Goal: Task Accomplishment & Management: Manage account settings

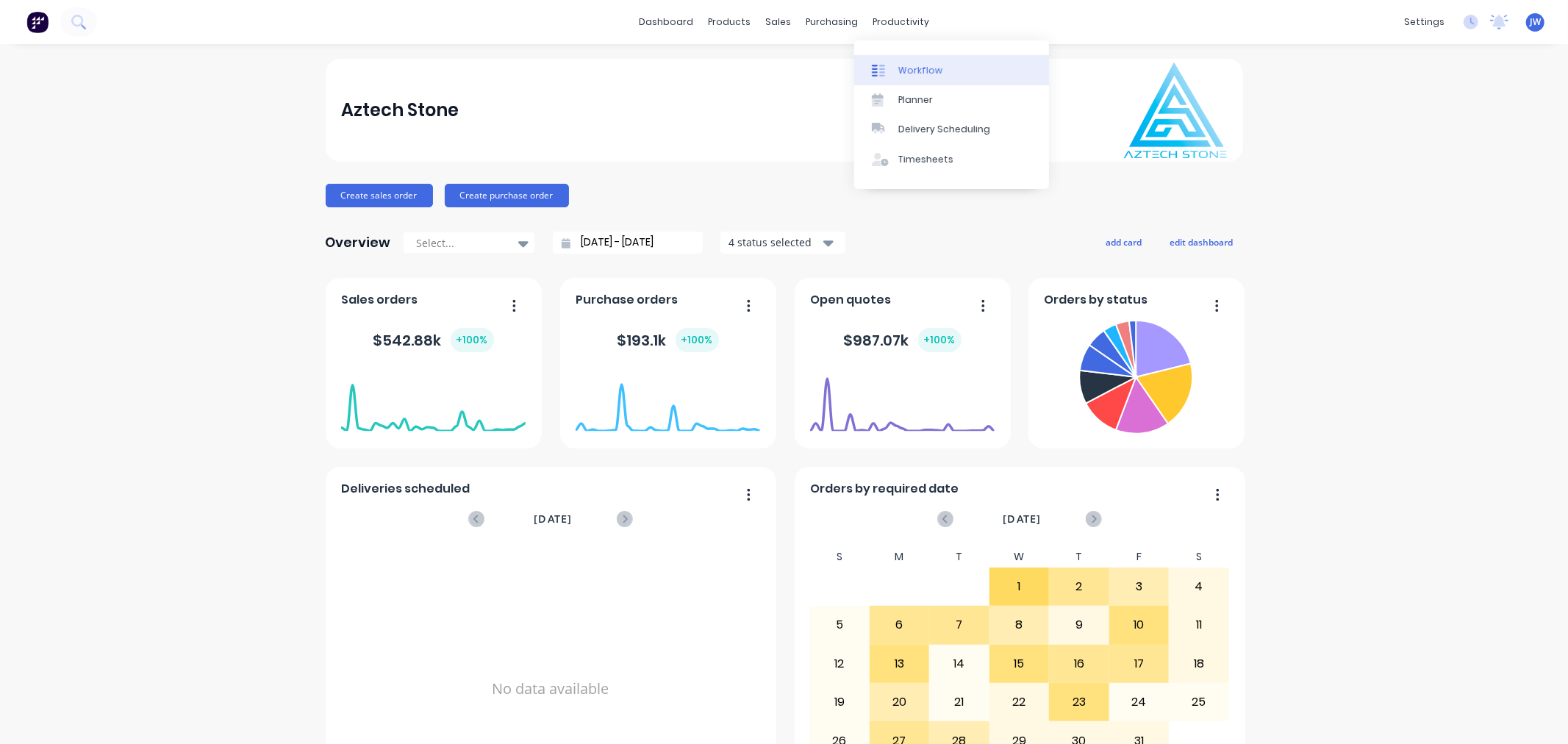
click at [906, 71] on div "Workflow" at bounding box center [920, 70] width 44 height 13
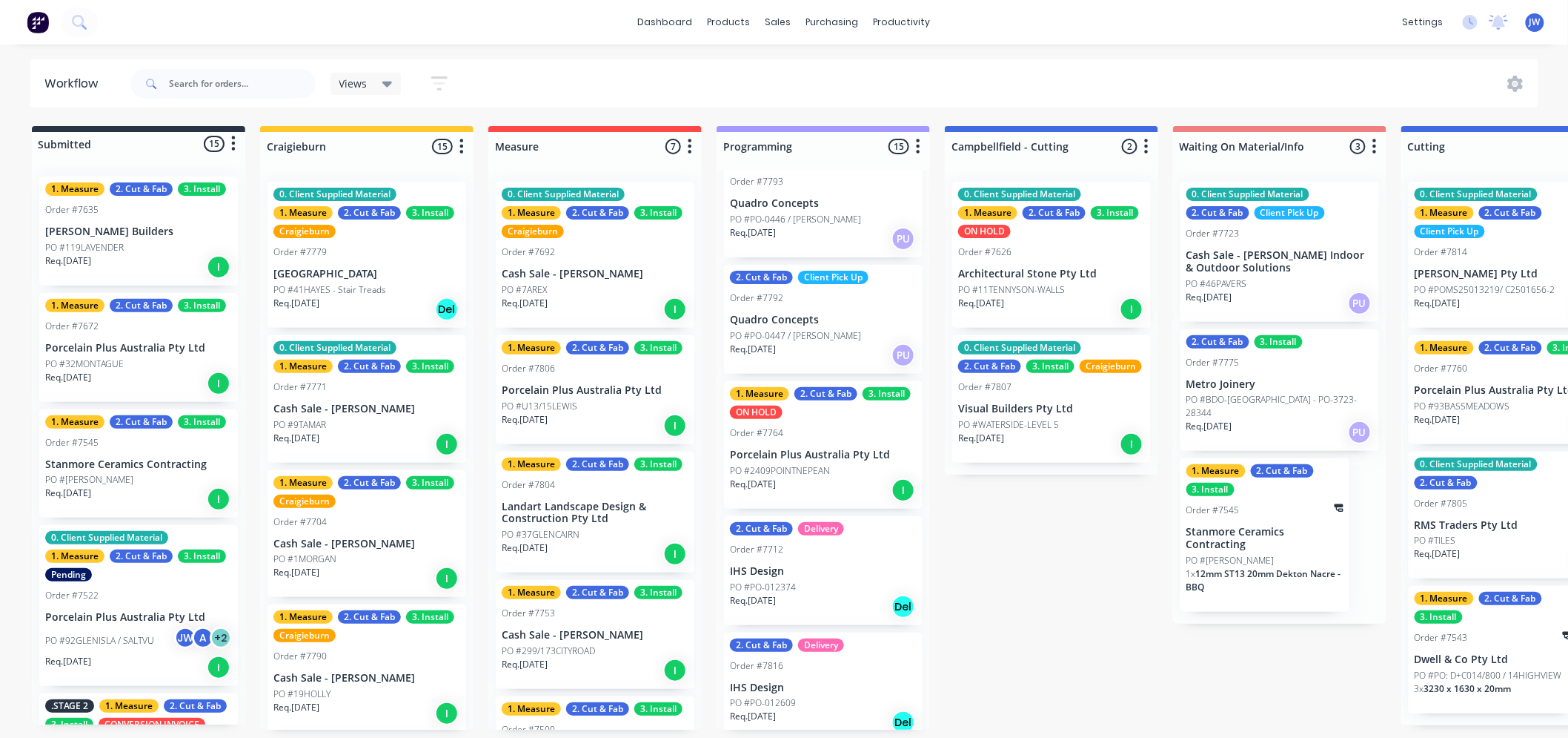
scroll to position [1430, 0]
click at [809, 463] on p "PO #2409POINTNEPEAN" at bounding box center [780, 469] width 100 height 13
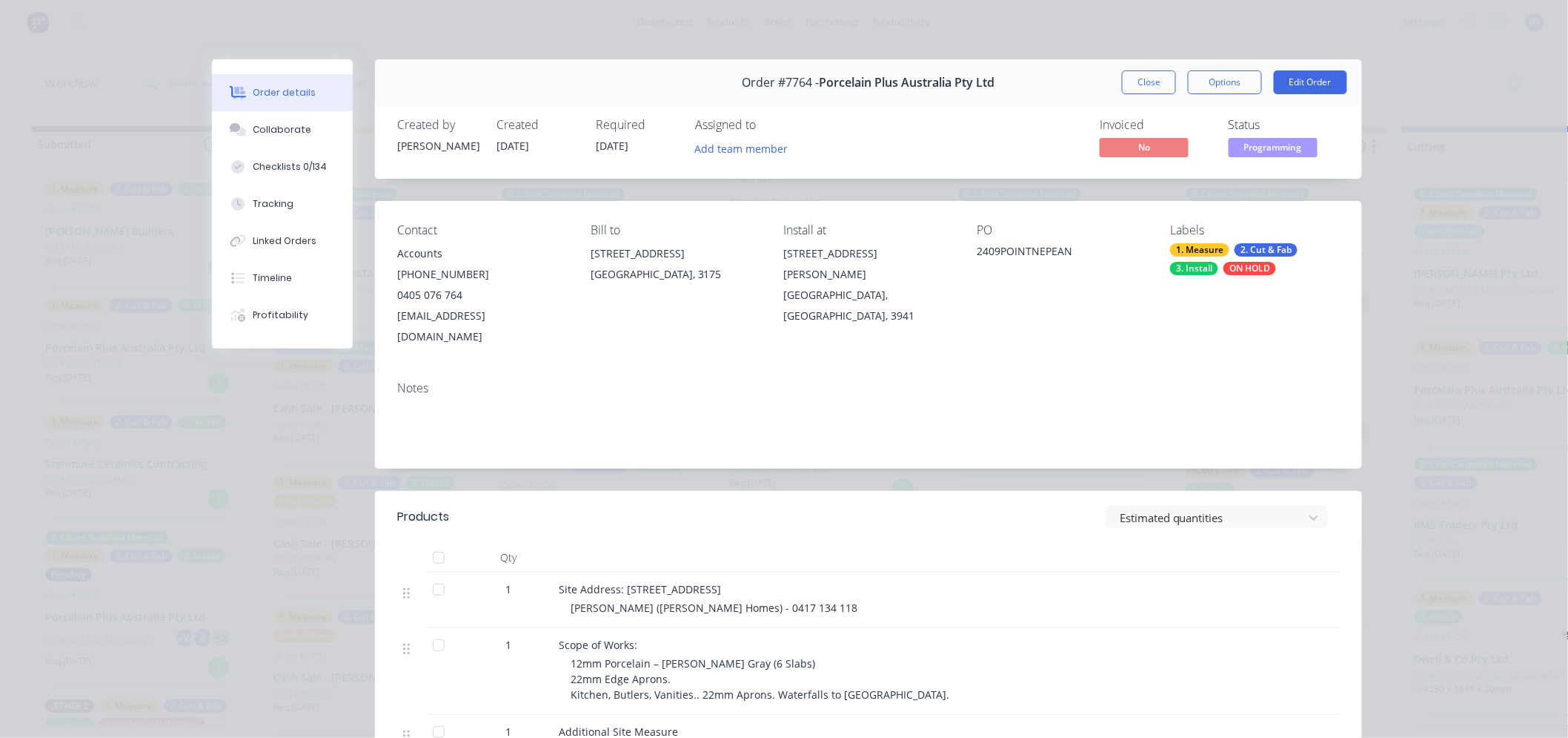
click at [1248, 265] on div "ON HOLD" at bounding box center [1250, 268] width 52 height 13
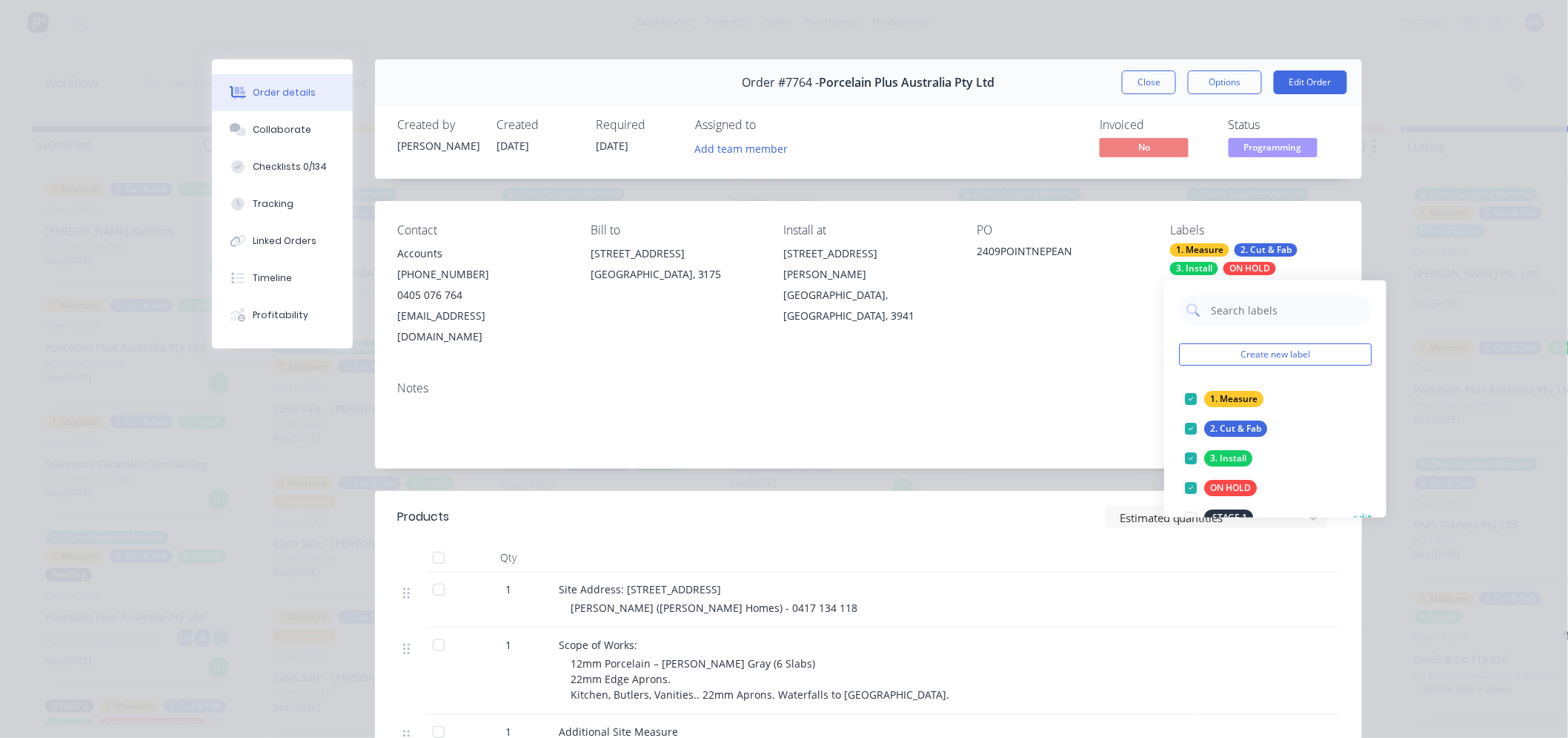
click at [1194, 486] on div at bounding box center [1191, 488] width 30 height 30
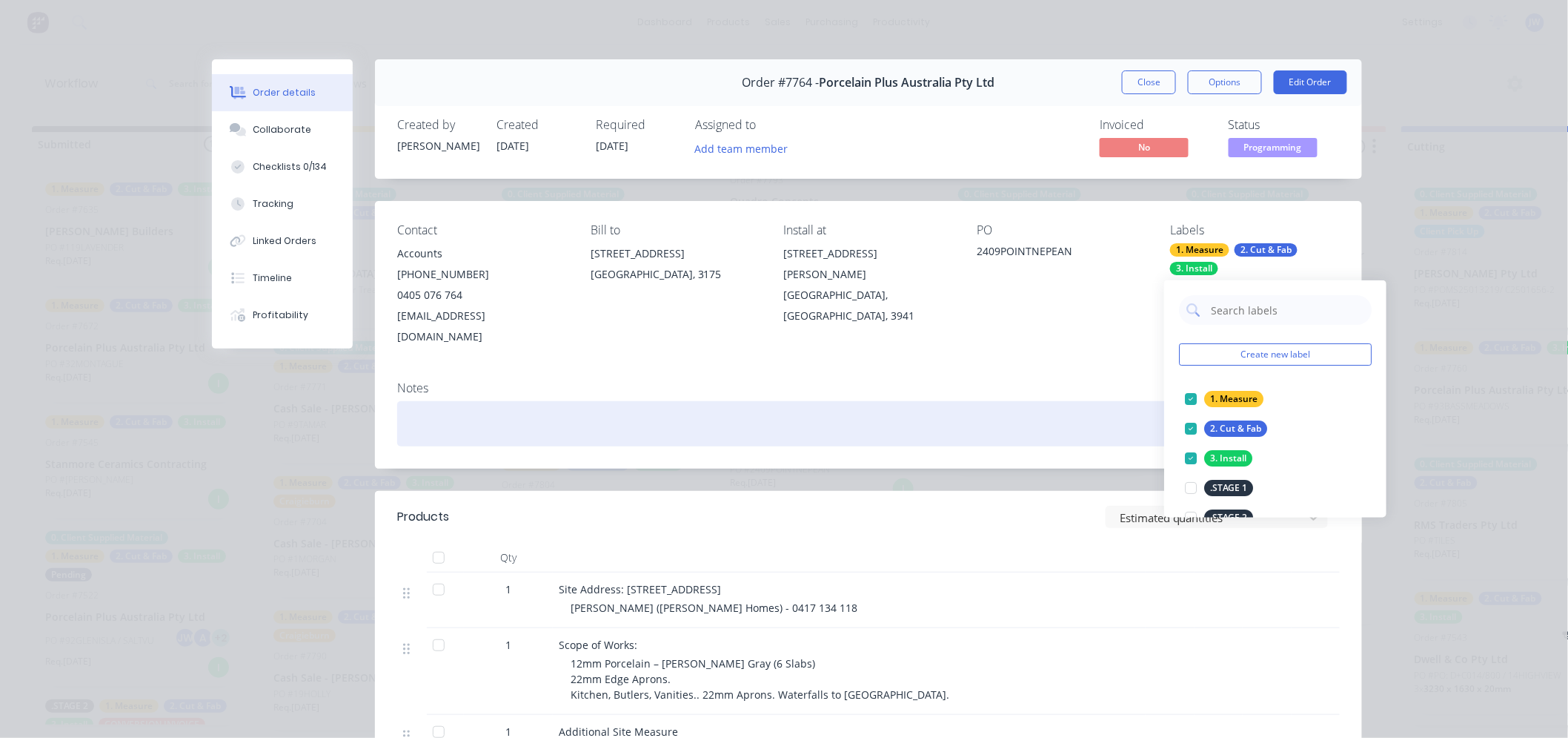
click at [1072, 401] on div at bounding box center [869, 424] width 943 height 45
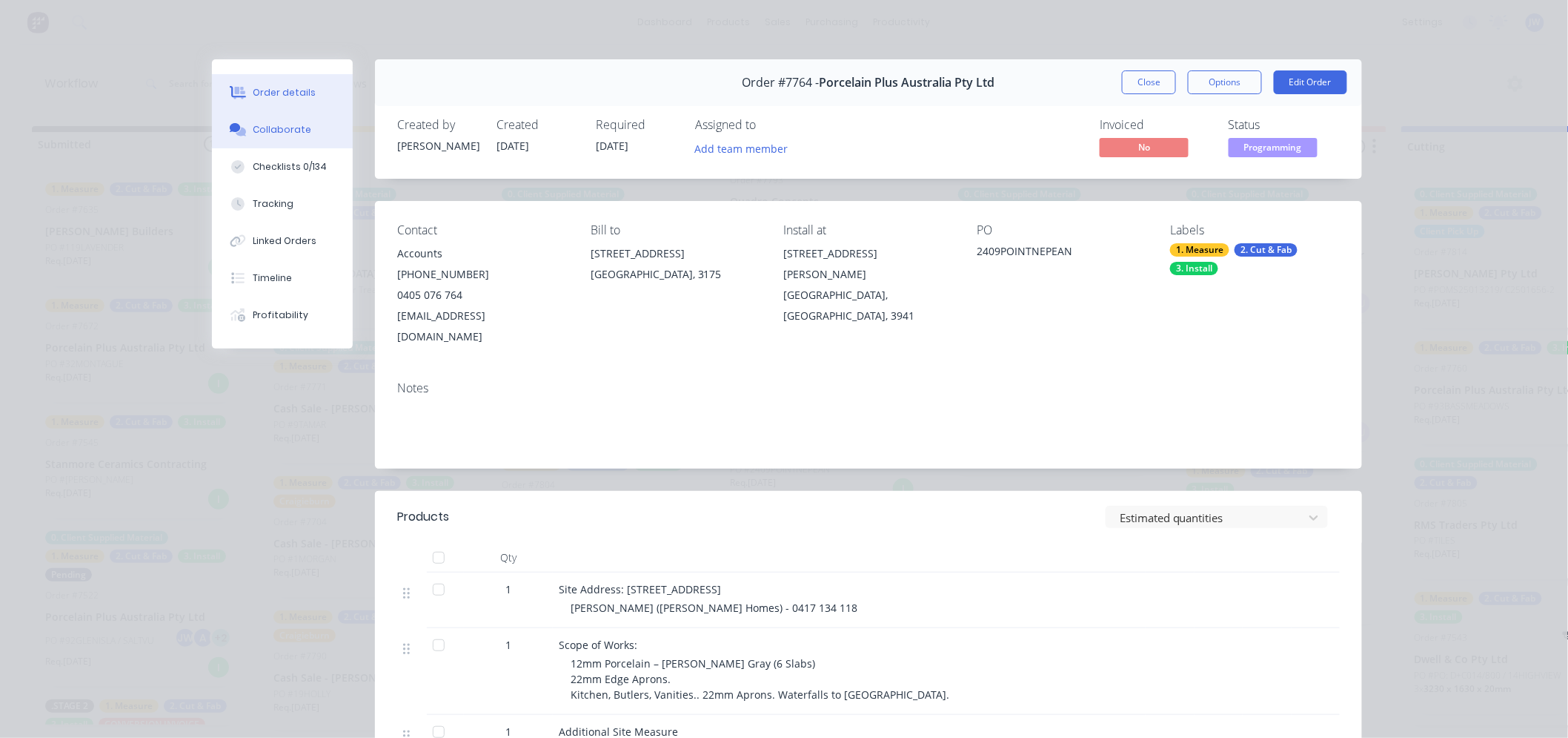
click at [279, 128] on div "Collaborate" at bounding box center [282, 129] width 58 height 13
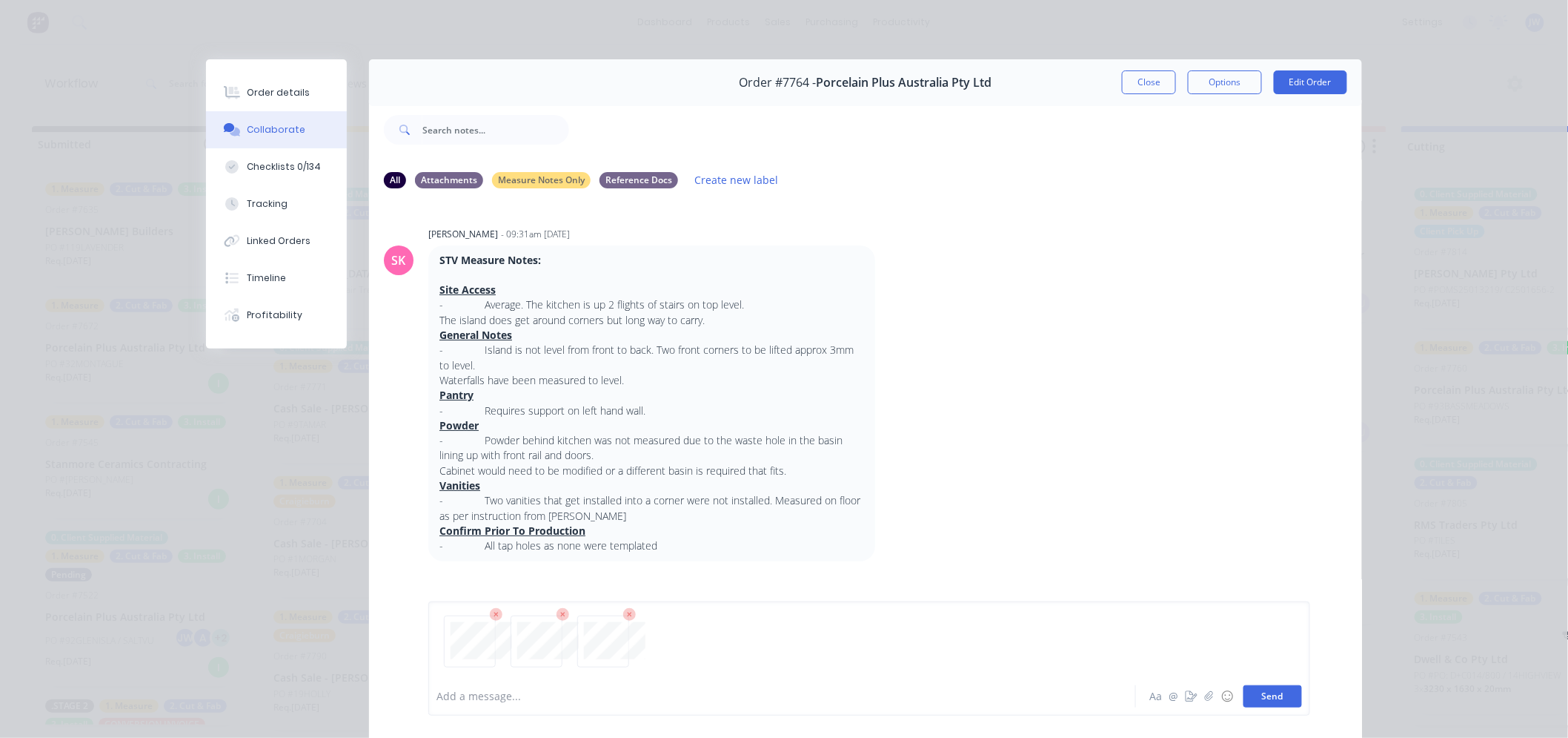
click at [1274, 686] on button "Send" at bounding box center [1273, 695] width 58 height 22
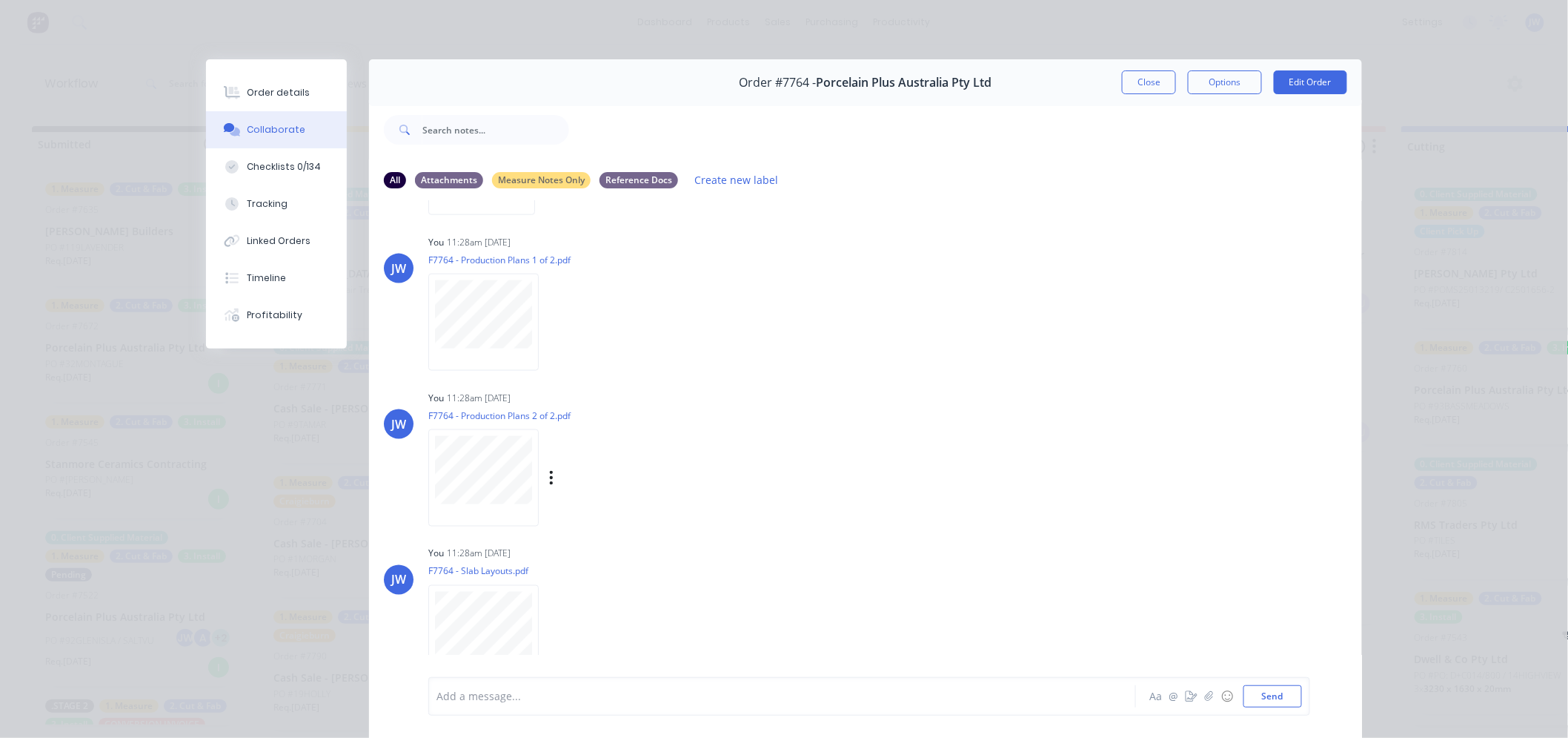
scroll to position [79, 0]
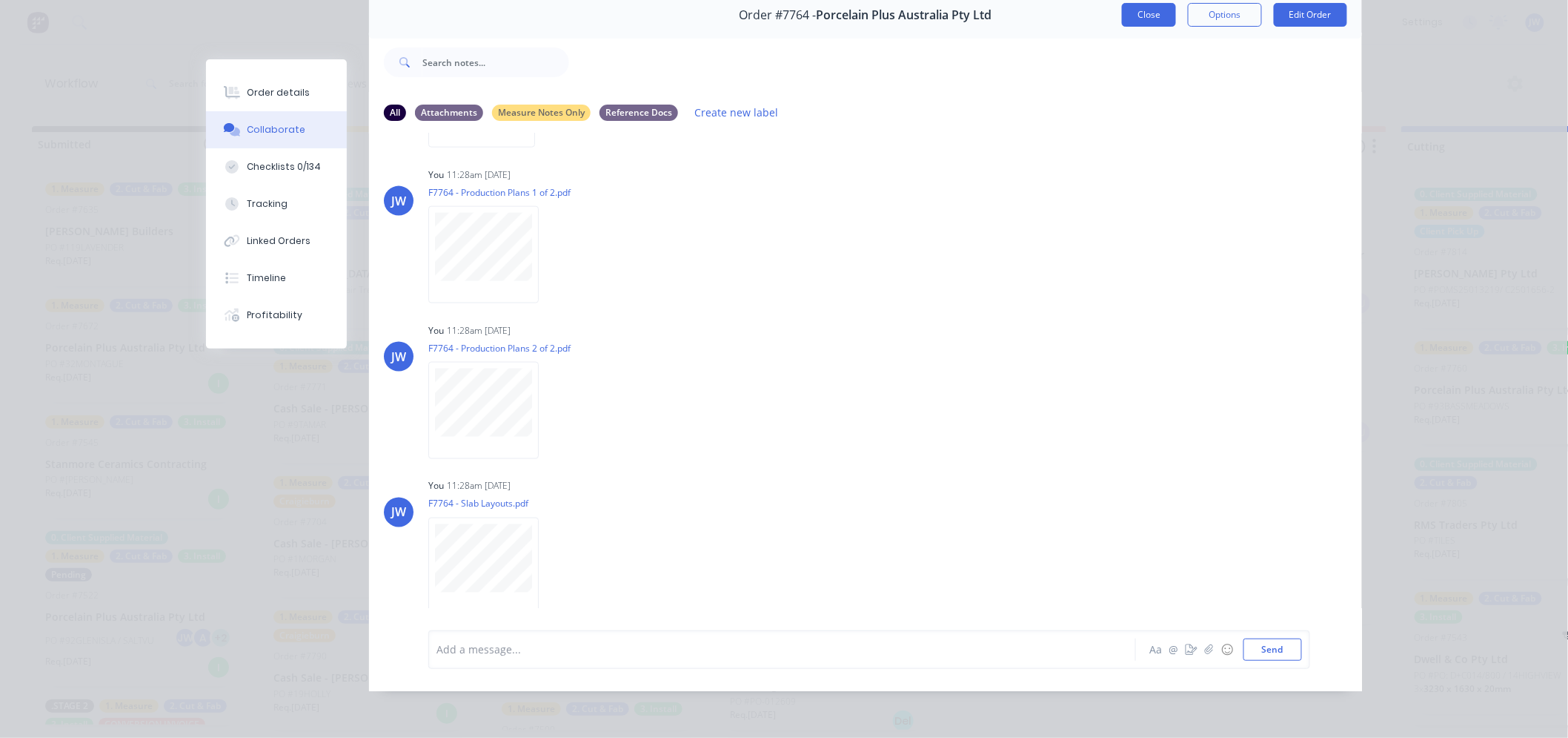
click at [1150, 8] on button "Close" at bounding box center [1149, 14] width 54 height 24
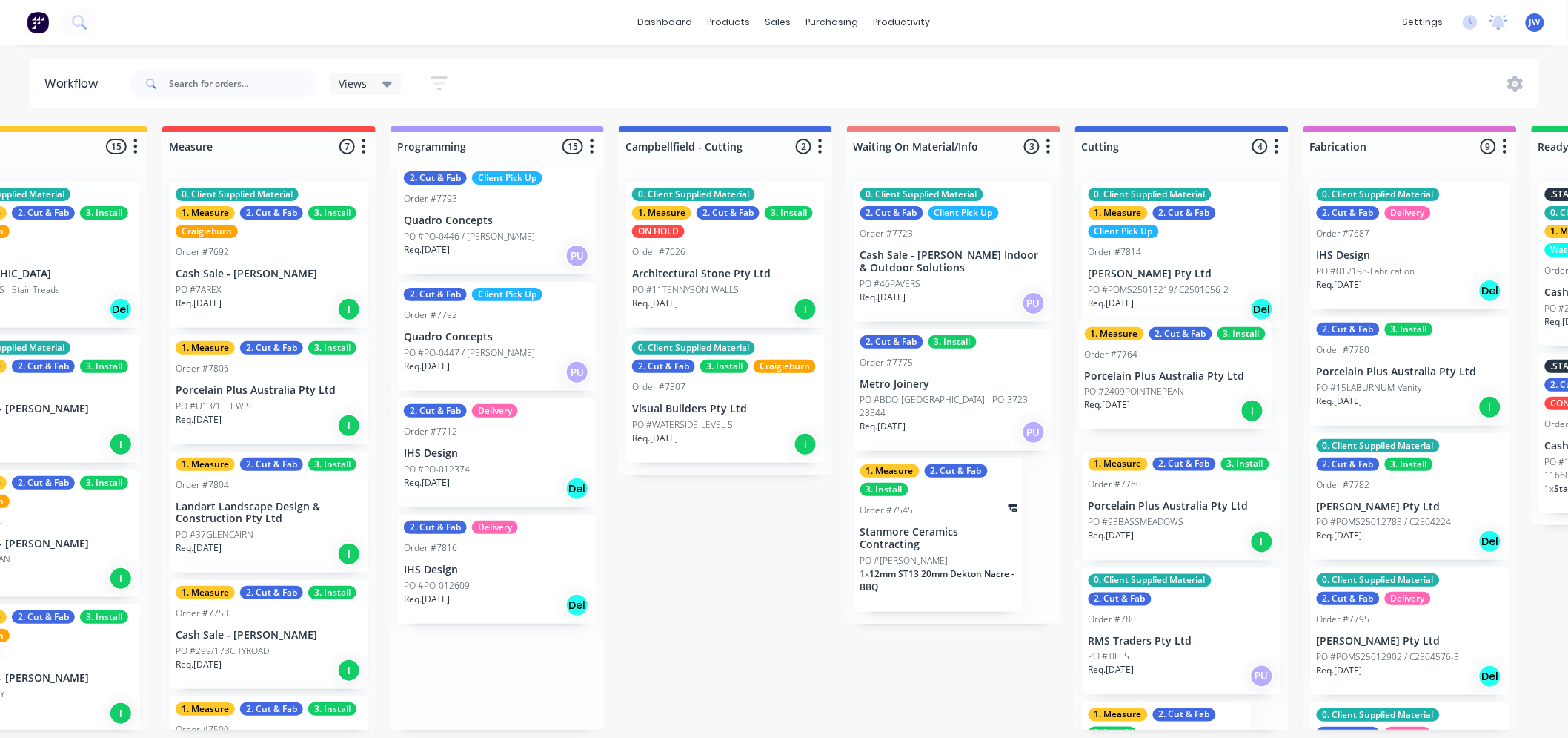
scroll to position [3, 328]
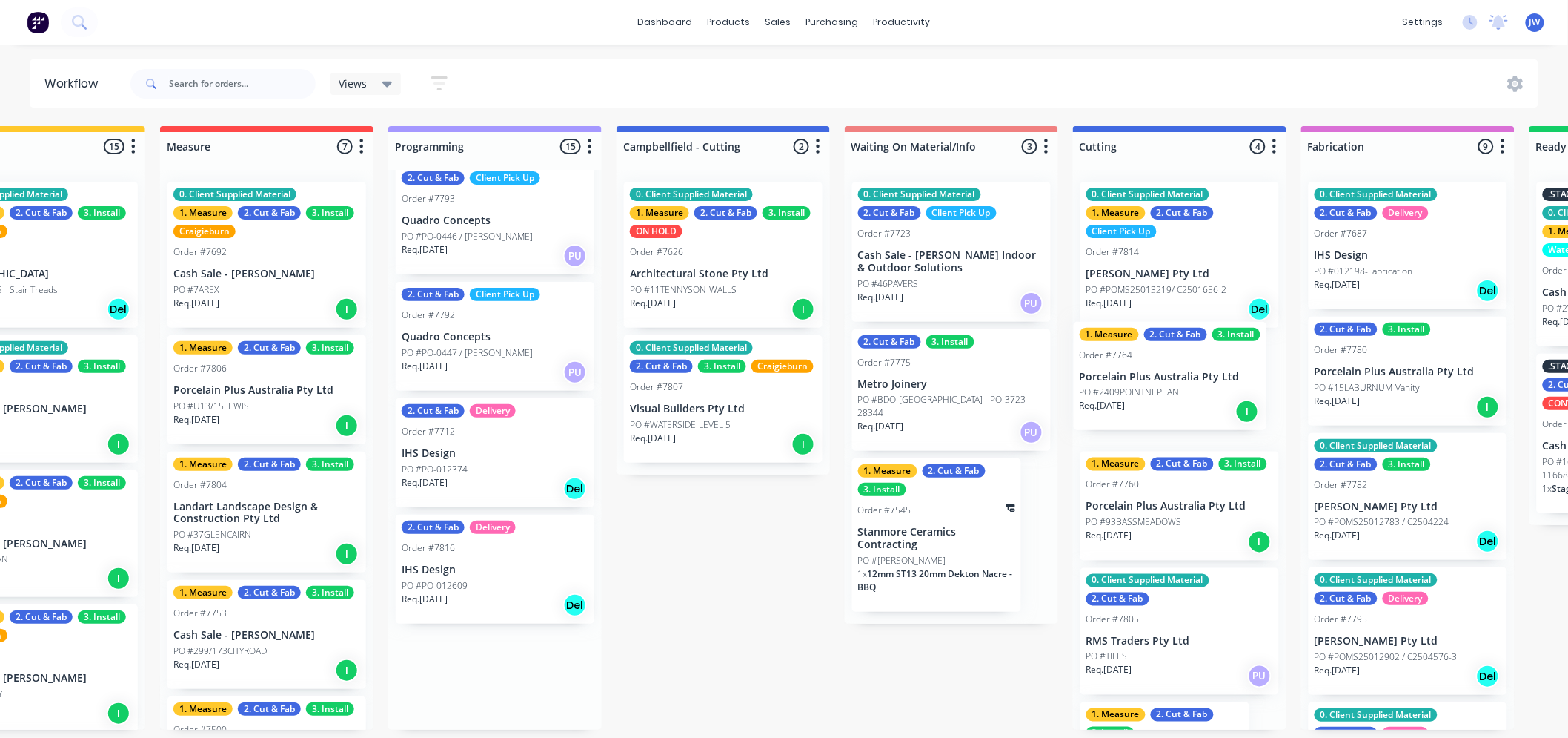
drag, startPoint x: 788, startPoint y: 459, endPoint x: 1164, endPoint y: 390, distance: 382.3
click at [1164, 390] on div "Submitted 15 Status colour #273444 hex #273444 Save Cancel Summaries Total orde…" at bounding box center [1219, 427] width 3117 height 604
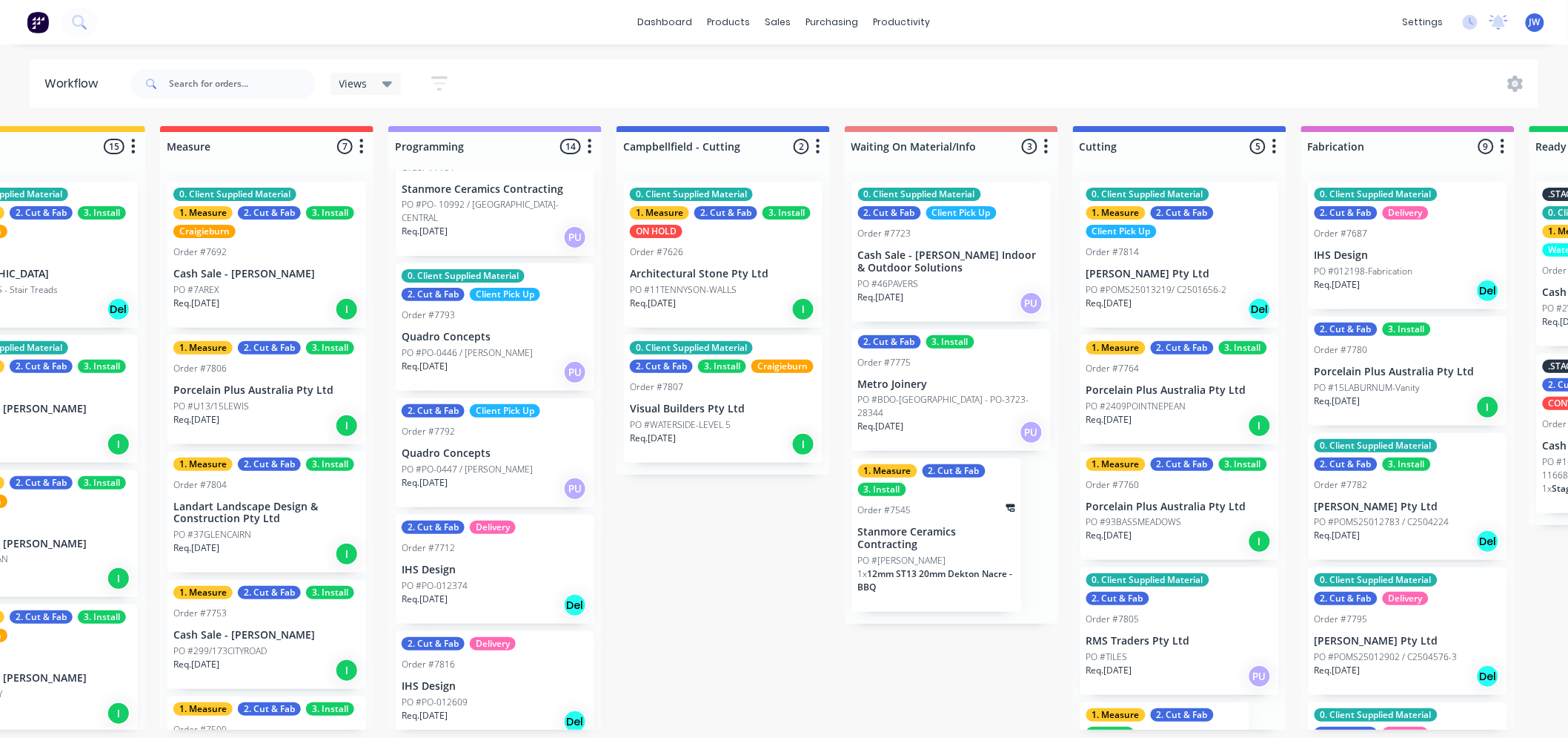
scroll to position [0, 328]
click at [727, 564] on div "Submitted 15 Status colour #273444 hex #273444 Save Cancel Summaries Total orde…" at bounding box center [1219, 427] width 3117 height 604
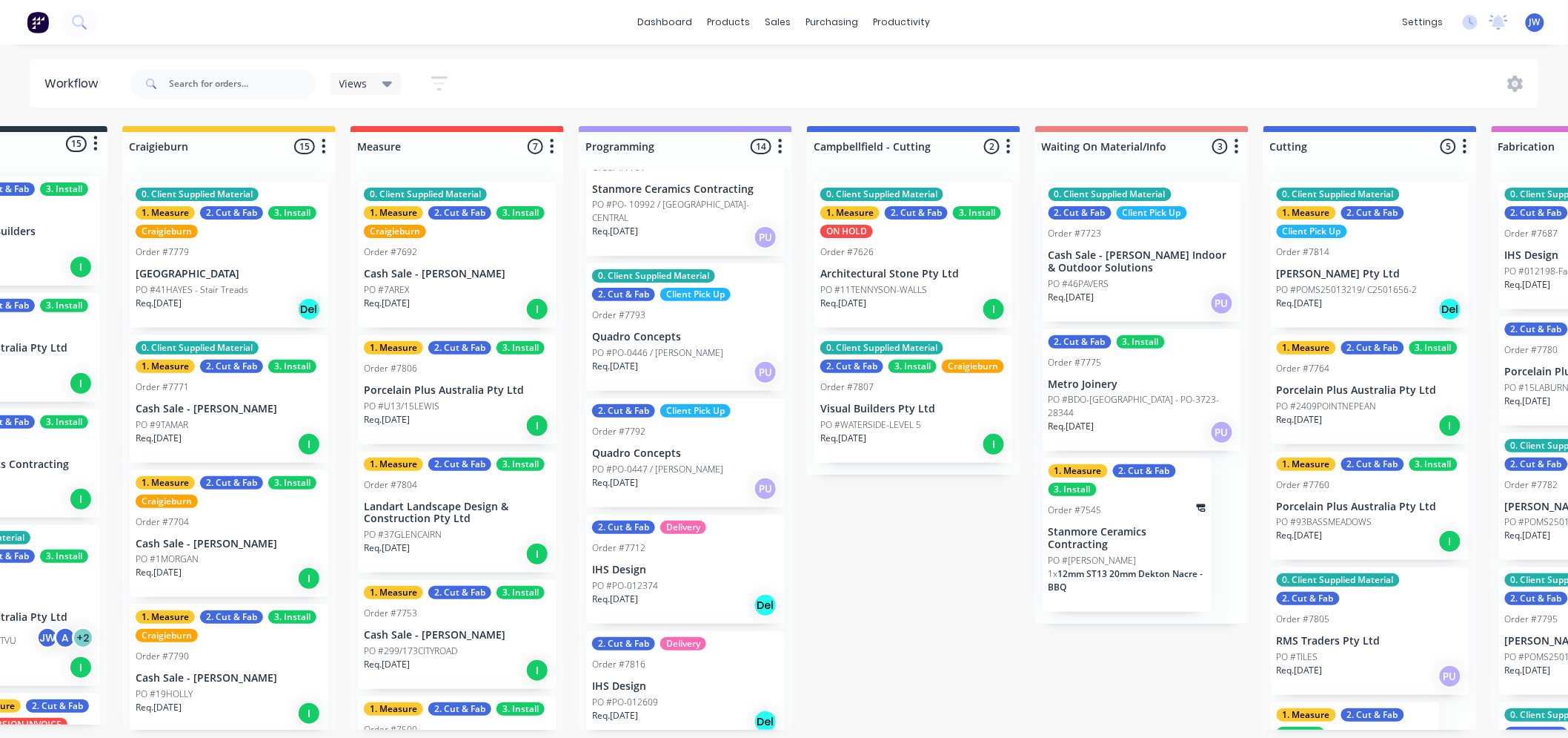
scroll to position [3, 138]
click at [894, 618] on div "Submitted 15 Status colour #273444 hex #273444 Save Cancel Summaries Total orde…" at bounding box center [1409, 427] width 3117 height 604
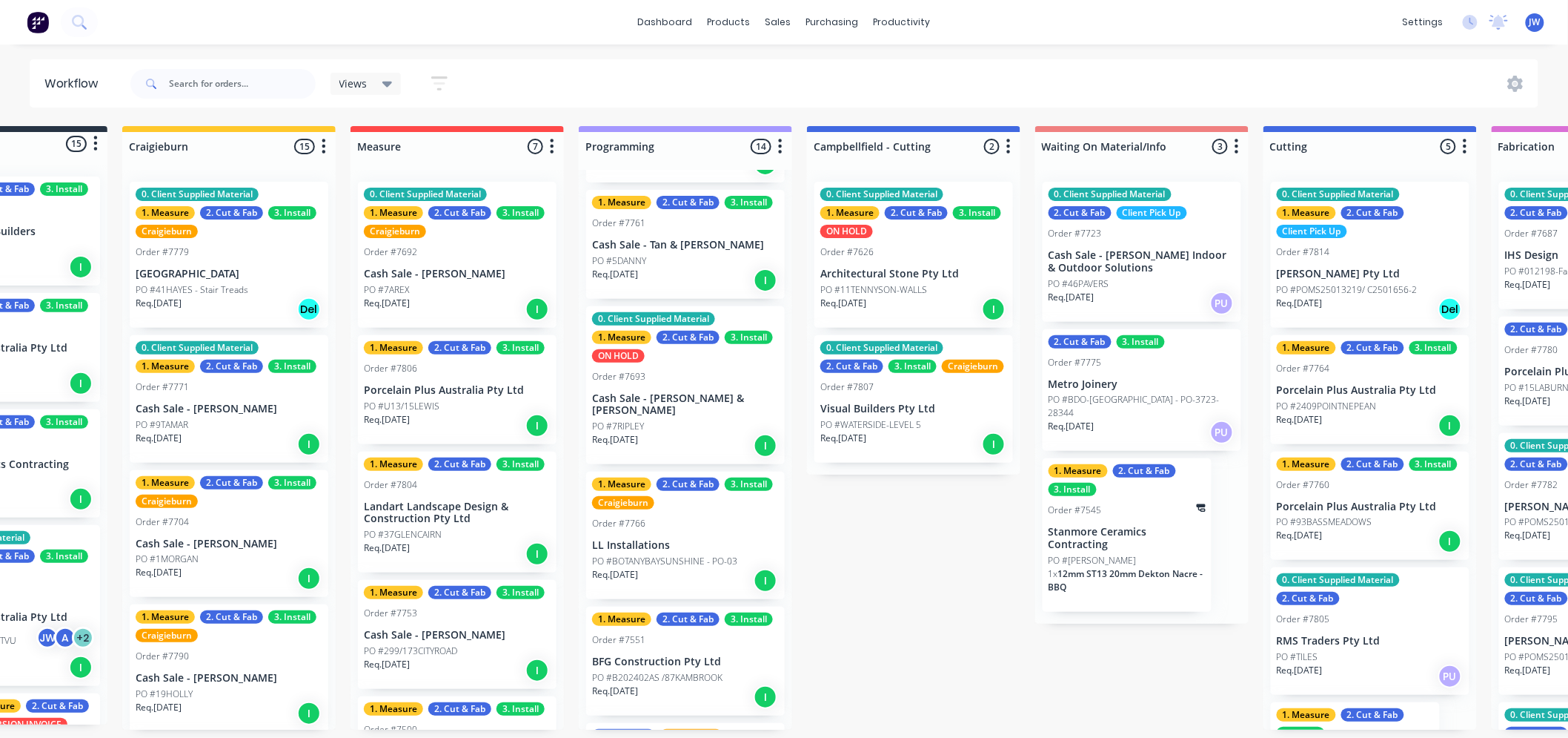
scroll to position [0, 0]
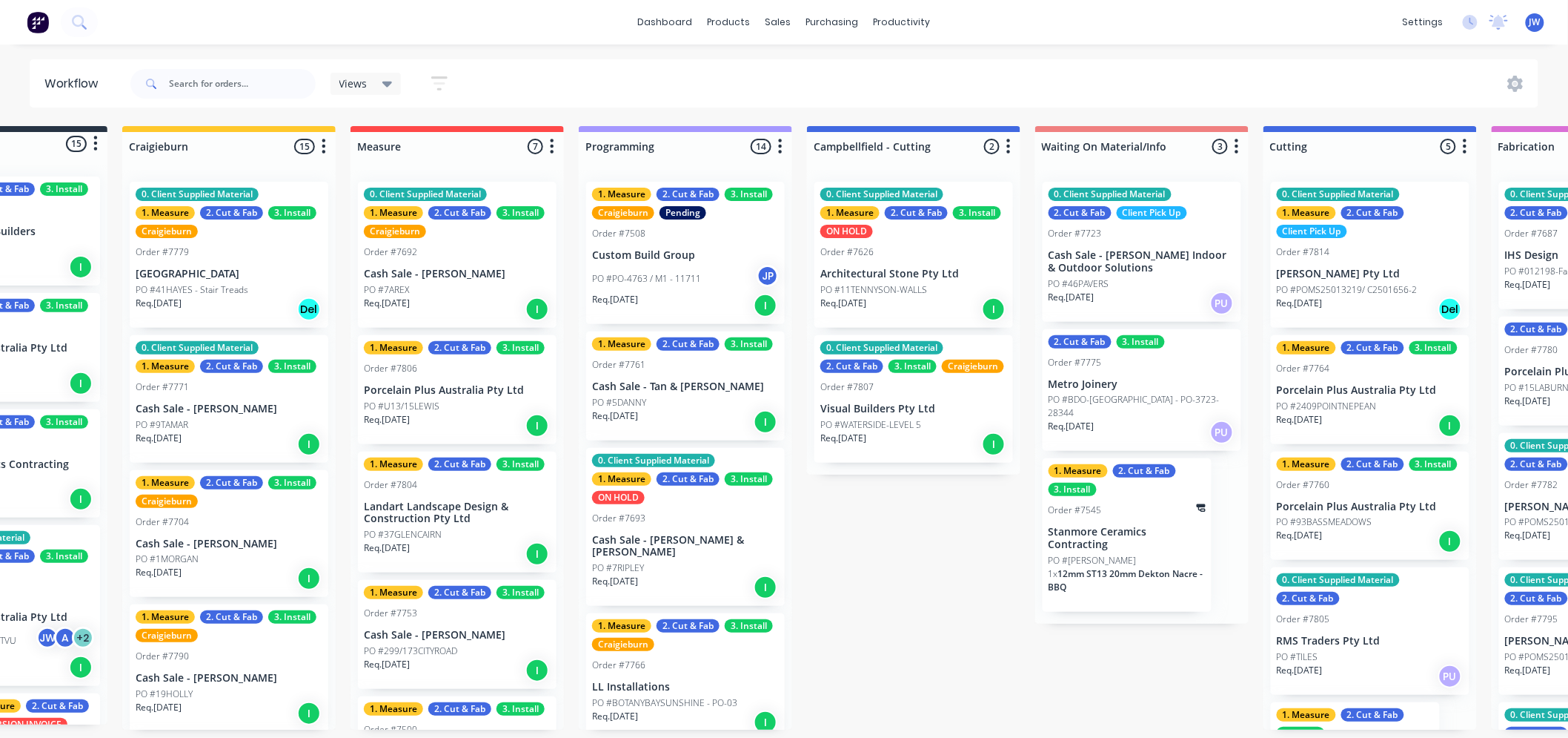
click at [1010, 707] on div "Submitted 15 Status colour #273444 hex #273444 Save Cancel Summaries Total orde…" at bounding box center [1409, 427] width 3117 height 604
click at [928, 588] on div "Submitted 15 Status colour #273444 hex #273444 Save Cancel Summaries Total orde…" at bounding box center [1409, 427] width 3117 height 604
click at [894, 548] on div "Submitted 15 Status colour #273444 hex #273444 Save Cancel Summaries Total orde…" at bounding box center [1409, 427] width 3117 height 604
click at [907, 597] on div "Submitted 15 Status colour #273444 hex #273444 Save Cancel Summaries Total orde…" at bounding box center [1409, 427] width 3117 height 604
click at [938, 586] on div "Submitted 15 Status colour #273444 hex #273444 Save Cancel Summaries Total orde…" at bounding box center [1409, 427] width 3117 height 604
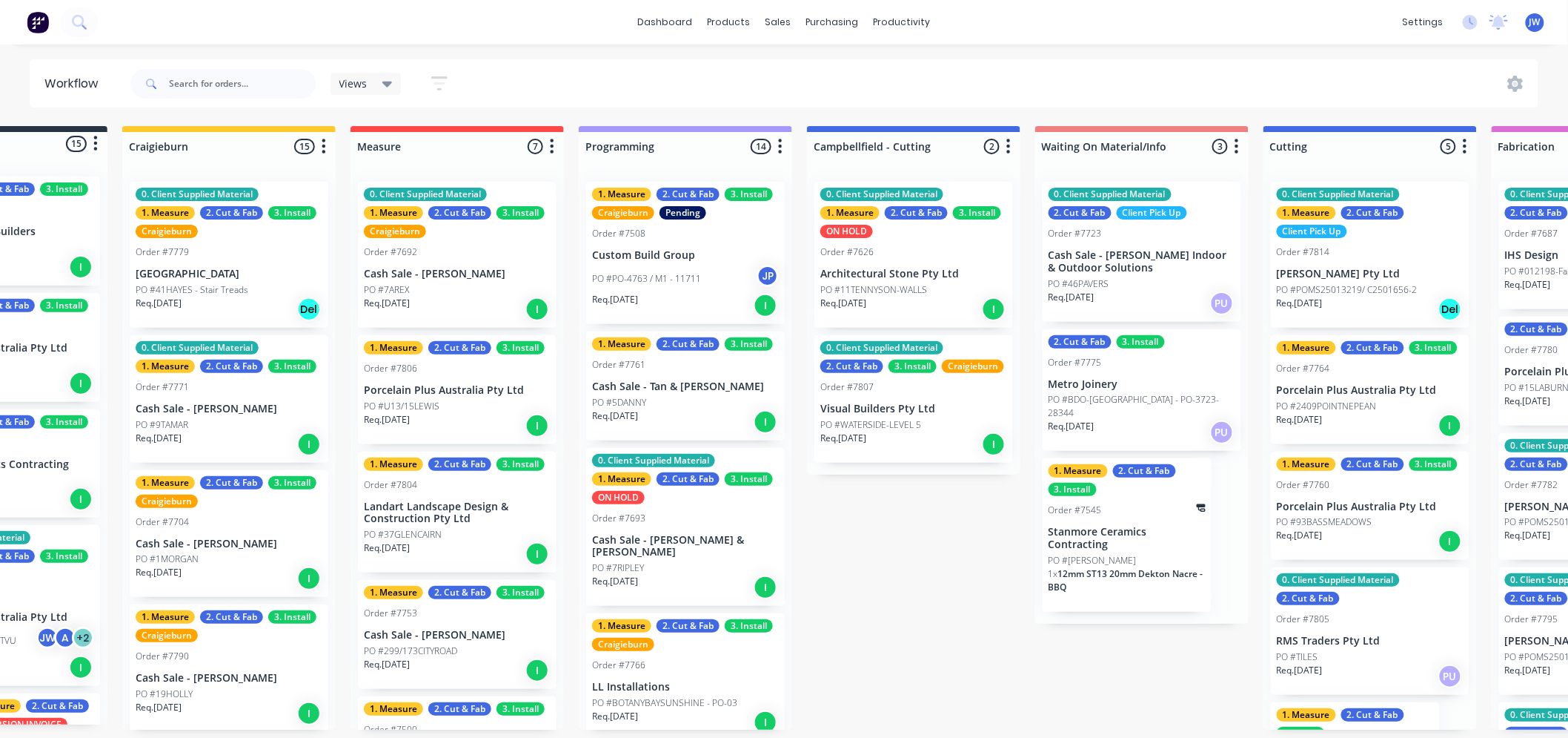
click at [935, 536] on div "Submitted 15 Status colour #273444 hex #273444 Save Cancel Summaries Total orde…" at bounding box center [1409, 427] width 3117 height 604
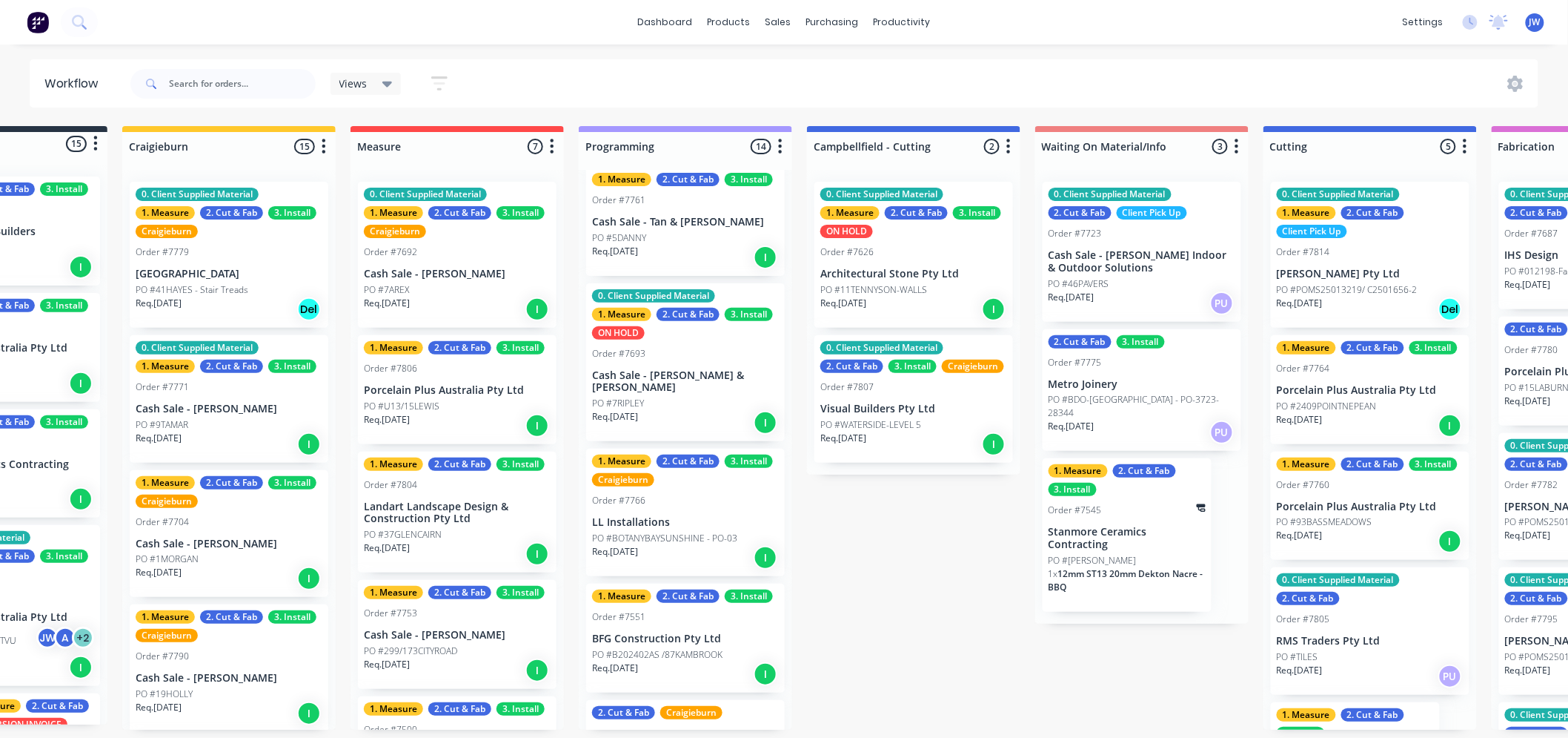
click at [920, 583] on div "Submitted 15 Status colour #273444 hex #273444 Save Cancel Summaries Total orde…" at bounding box center [1409, 427] width 3117 height 604
click at [1304, 635] on p "RMS Traders Pty Ltd" at bounding box center [1371, 641] width 187 height 12
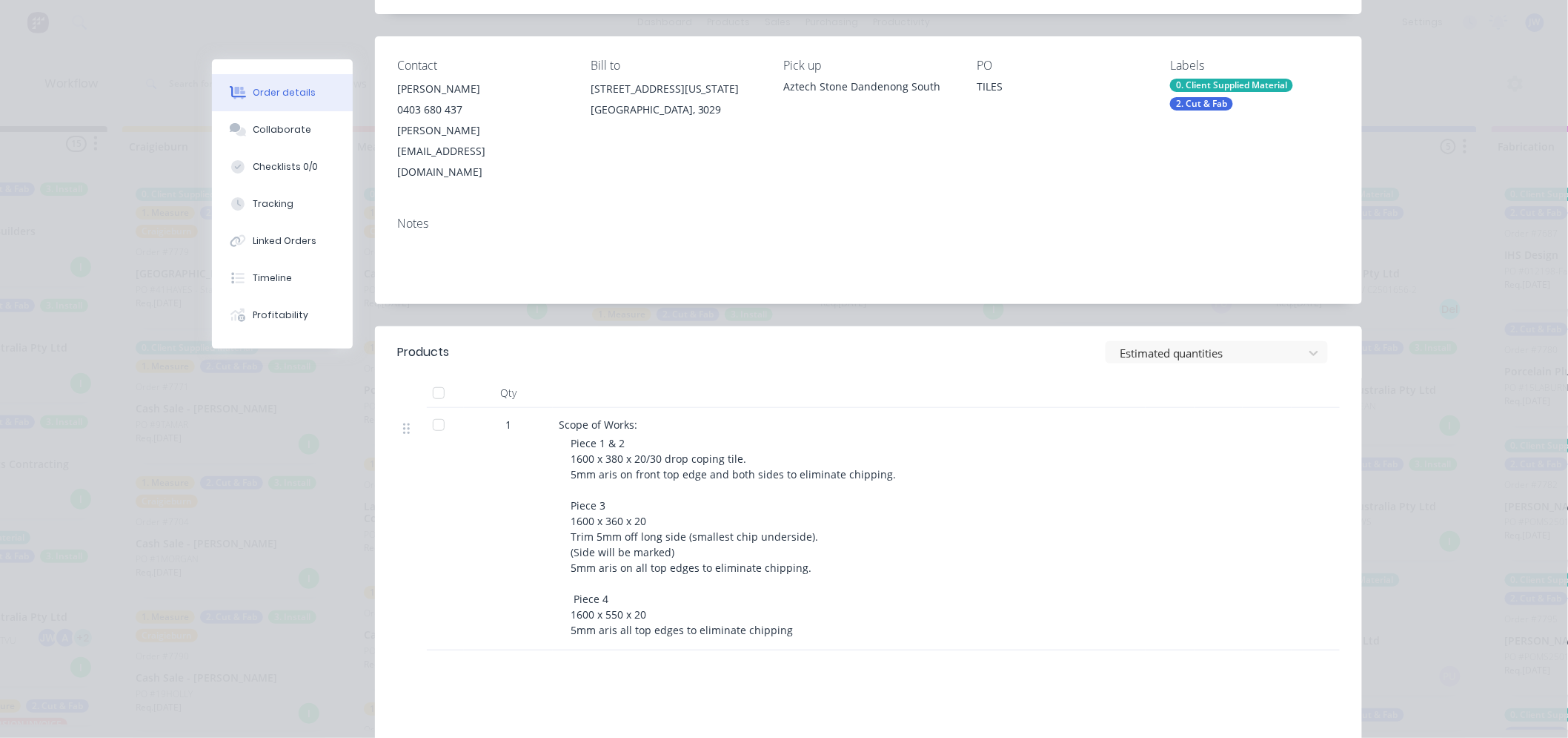
scroll to position [0, 0]
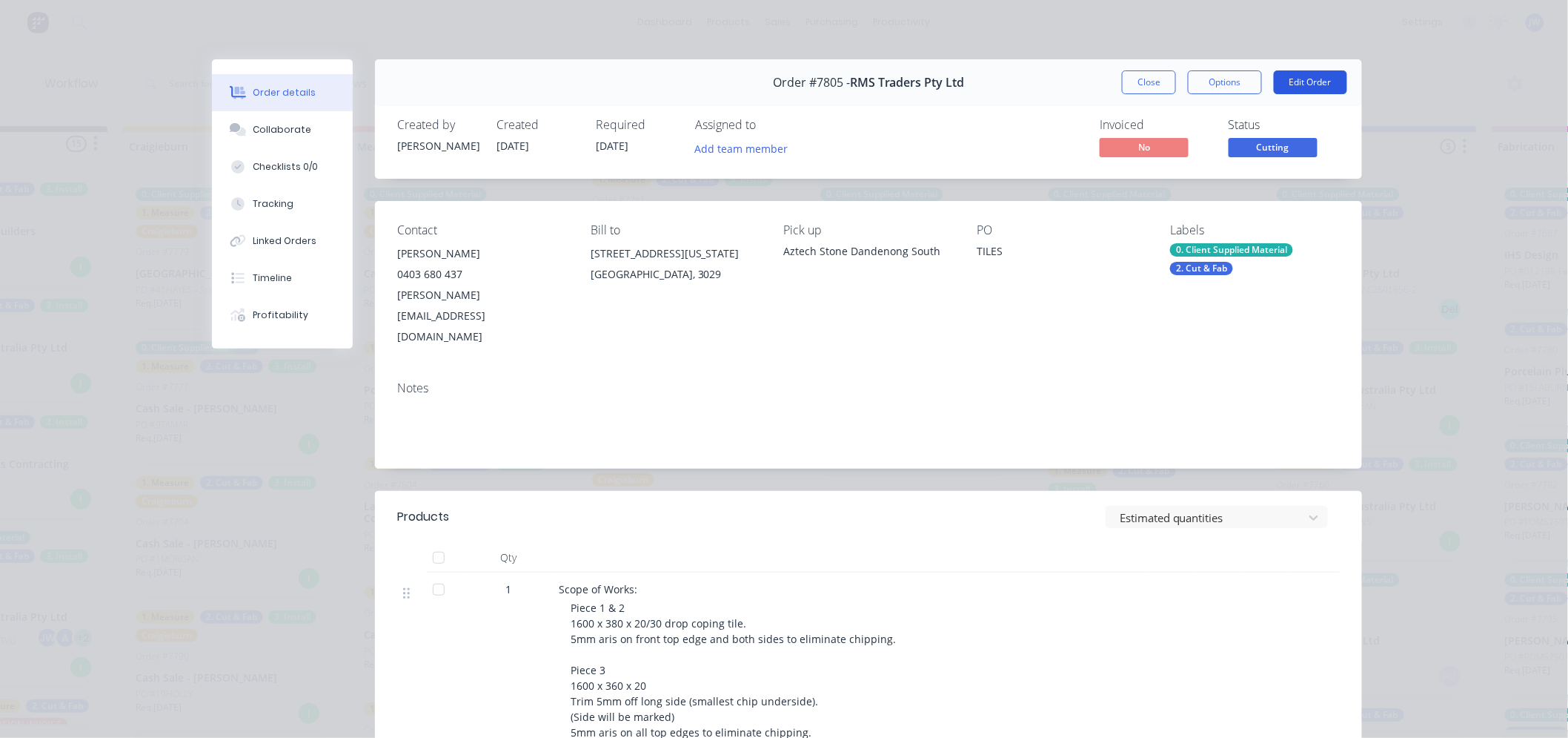
click at [1296, 81] on button "Edit Order" at bounding box center [1310, 82] width 73 height 24
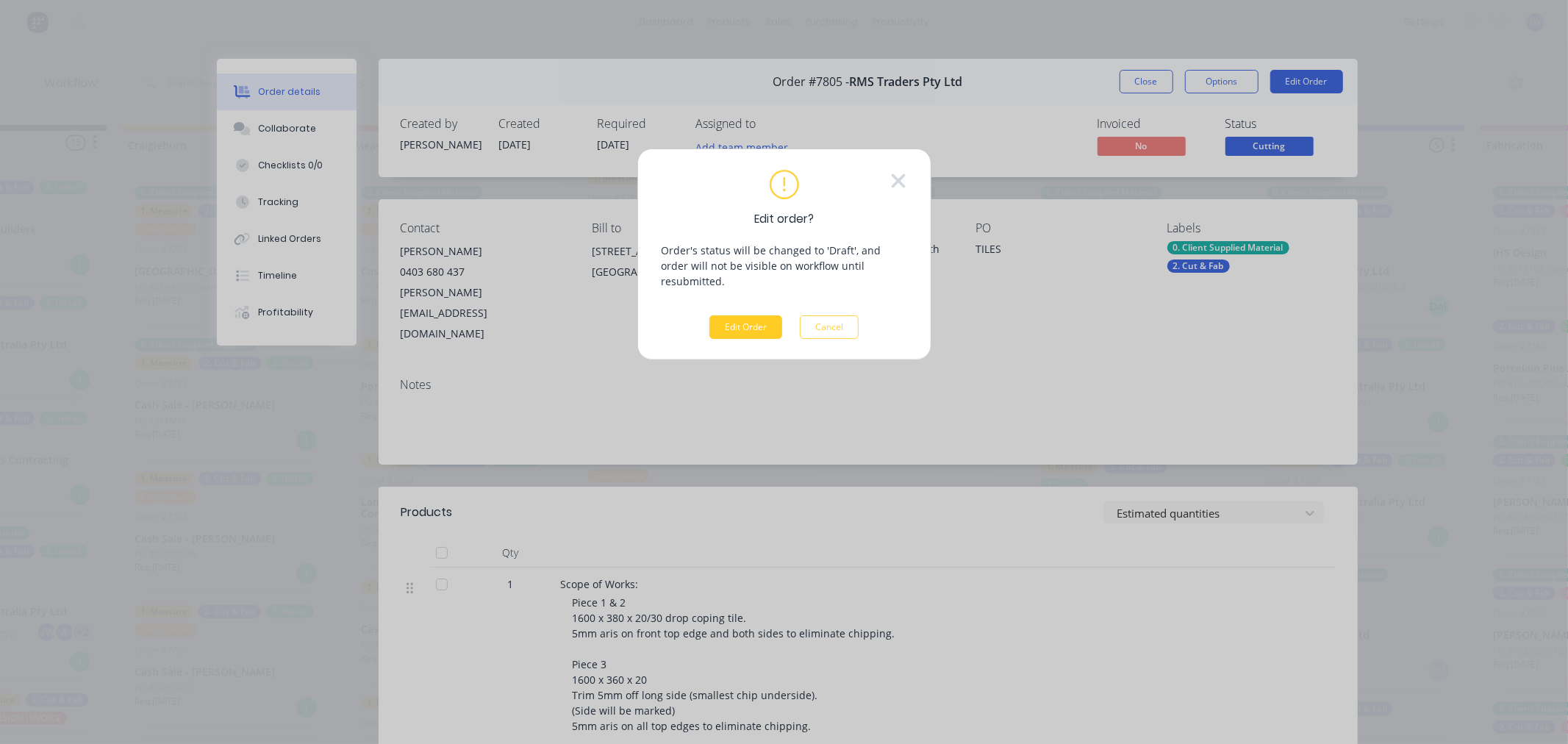
click at [743, 315] on button "Edit Order" at bounding box center [745, 327] width 73 height 23
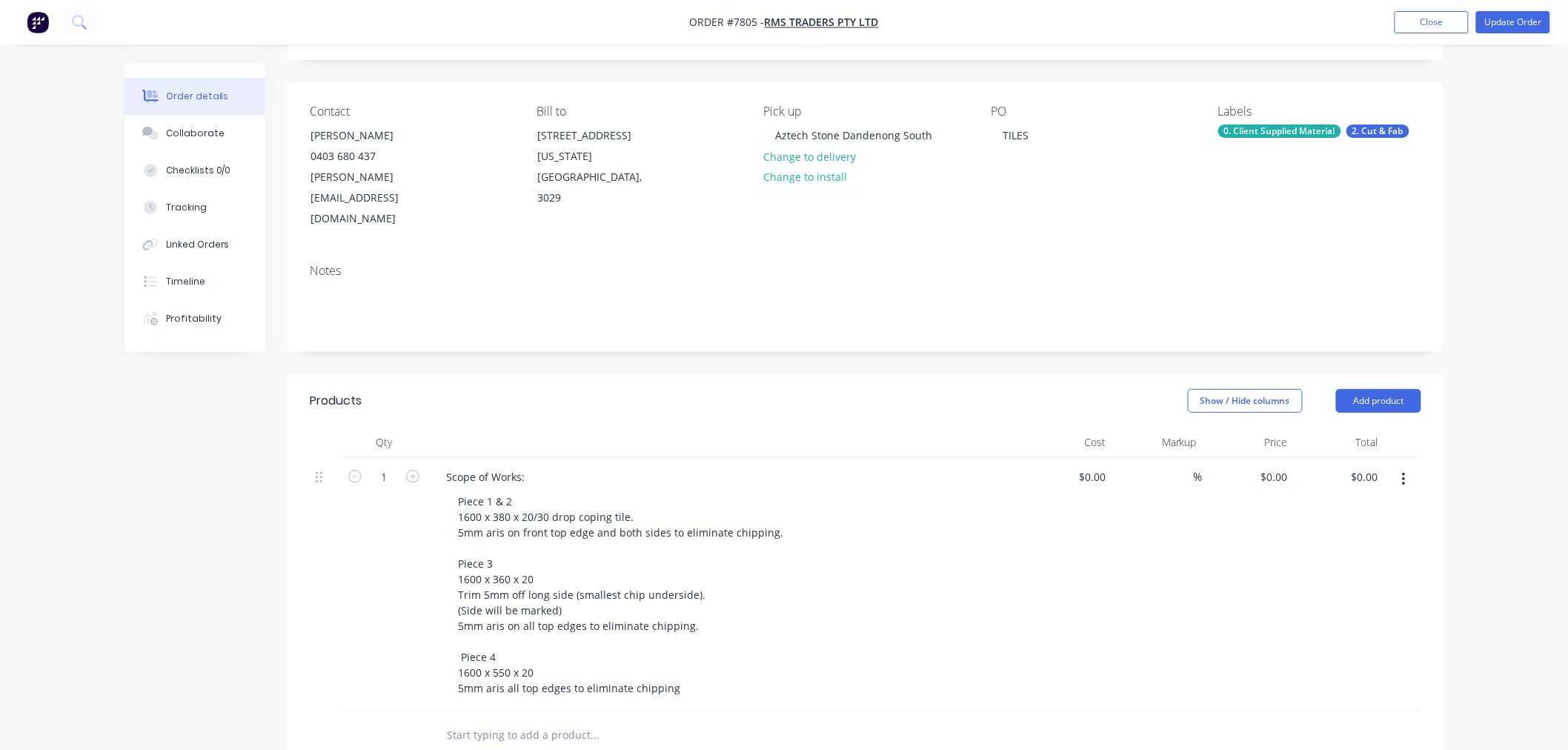
scroll to position [164, 0]
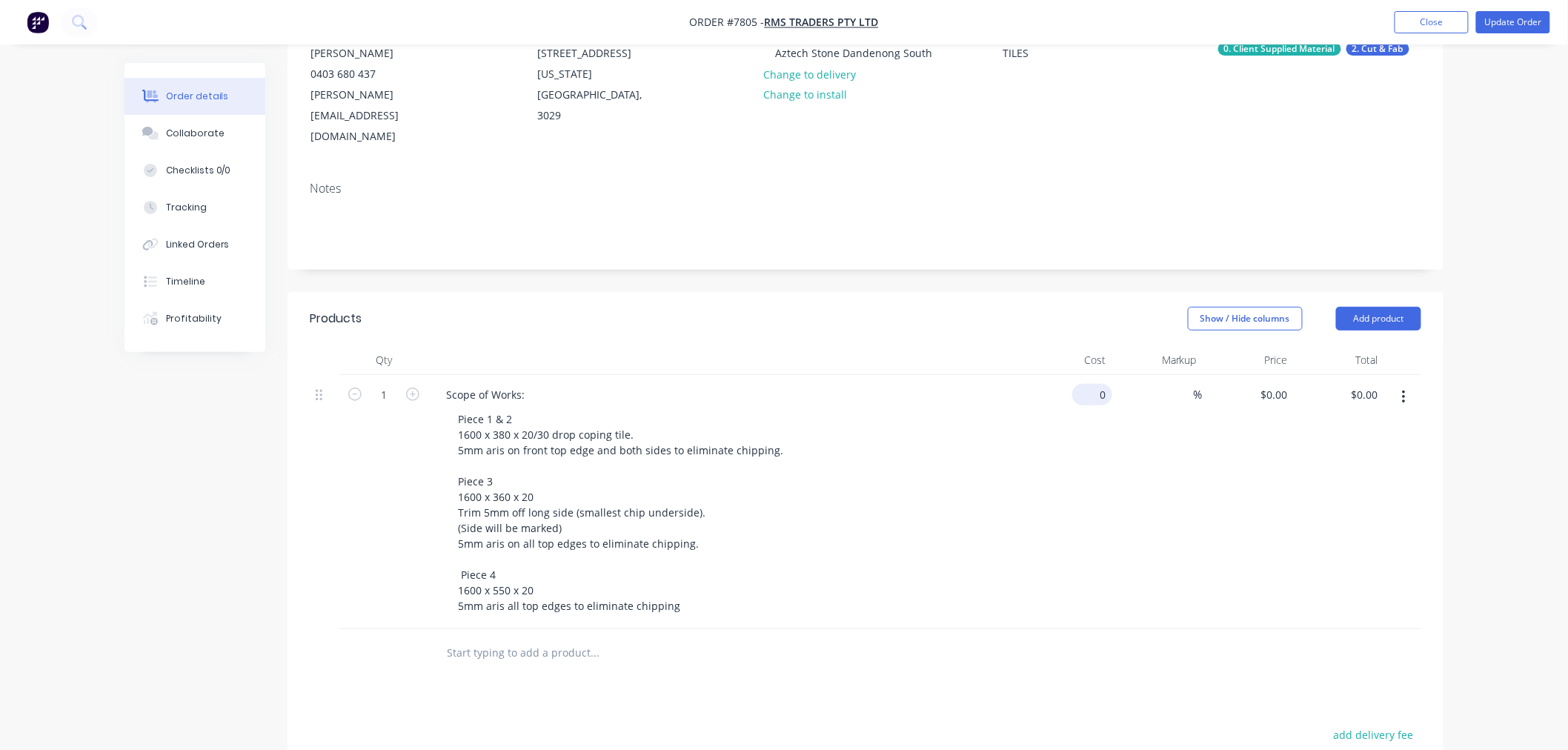
click at [1087, 375] on div "0 $0.00" at bounding box center [1067, 502] width 91 height 254
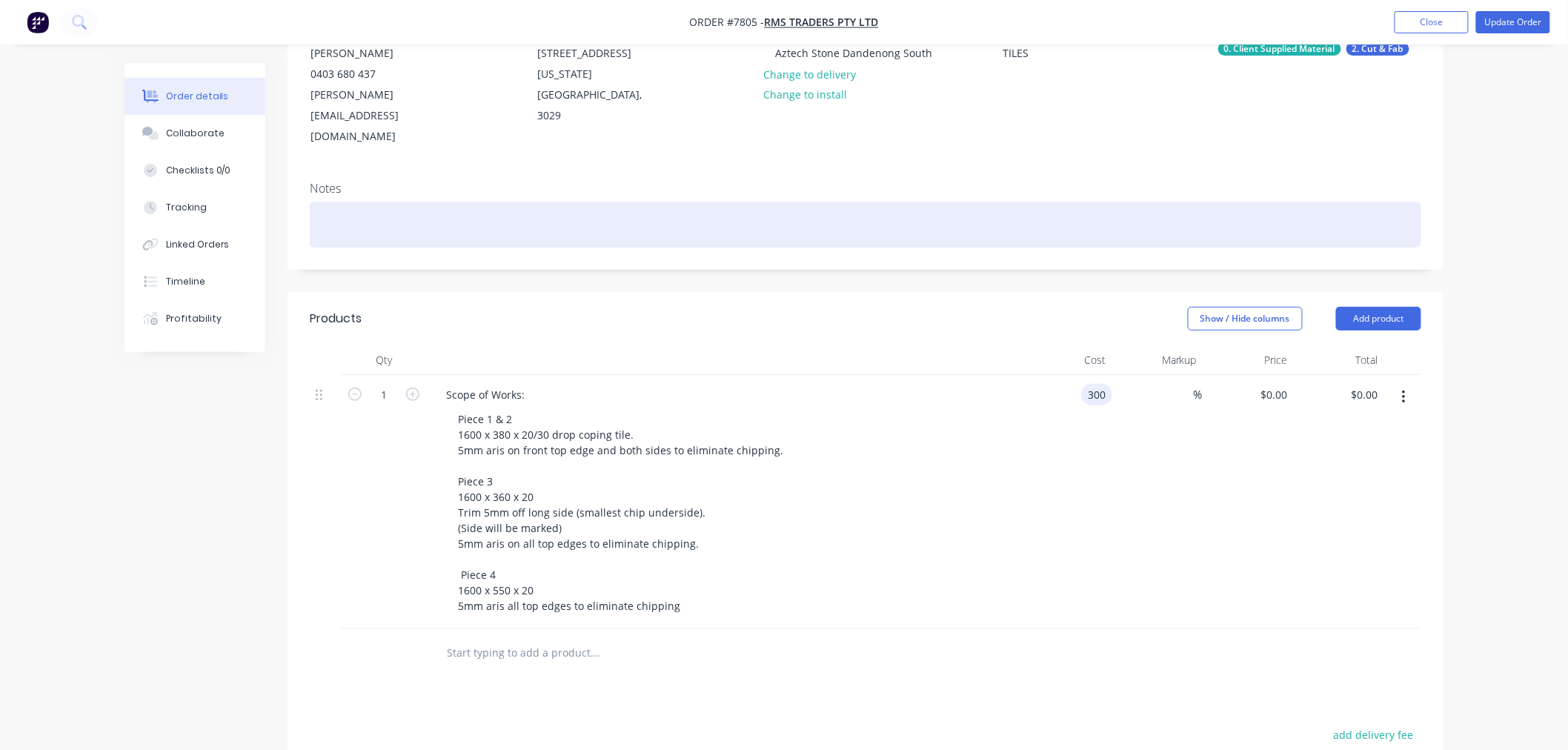
type input "$300.00"
click at [1034, 203] on div at bounding box center [865, 225] width 1111 height 45
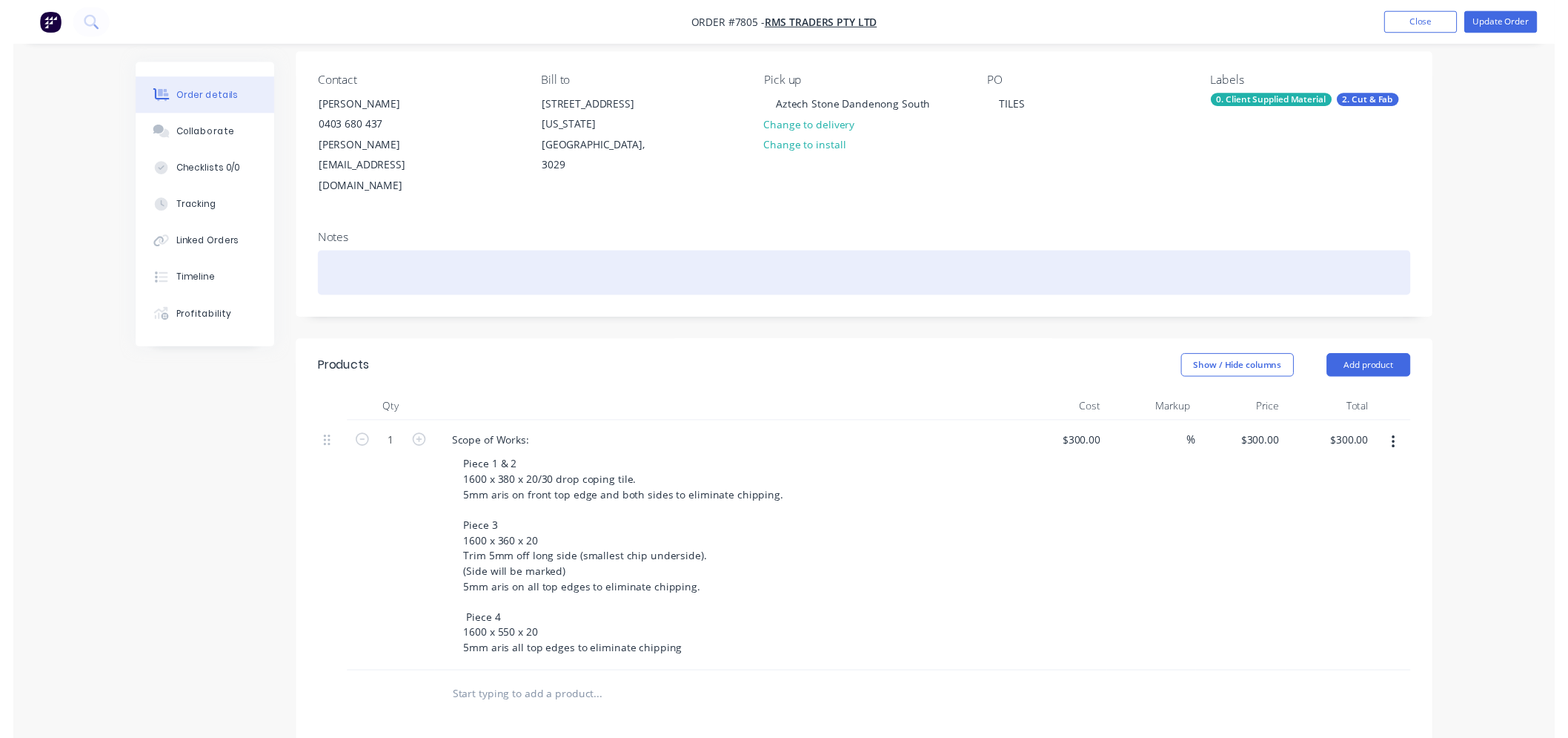
scroll to position [0, 0]
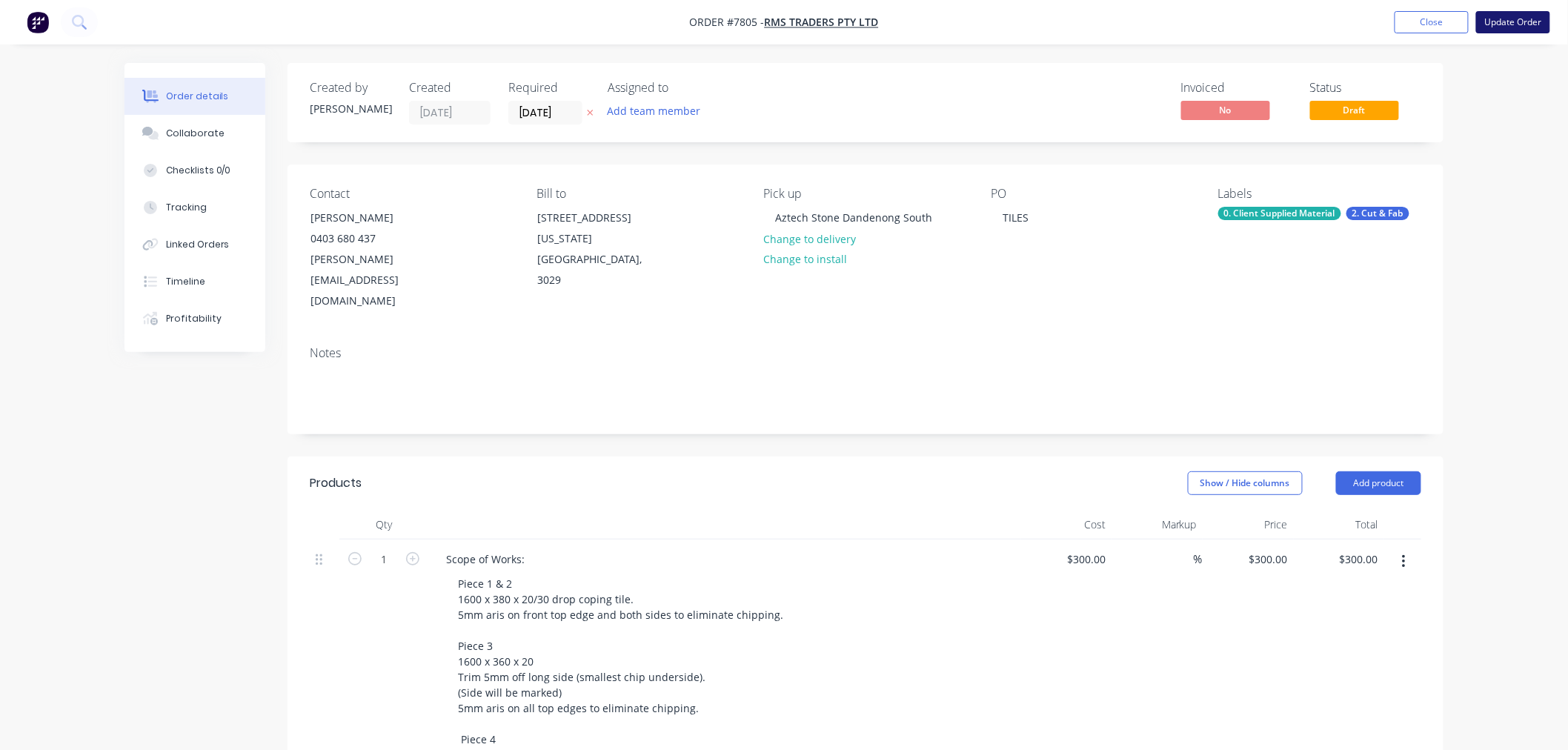
click at [1523, 23] on button "Update Order" at bounding box center [1513, 22] width 74 height 22
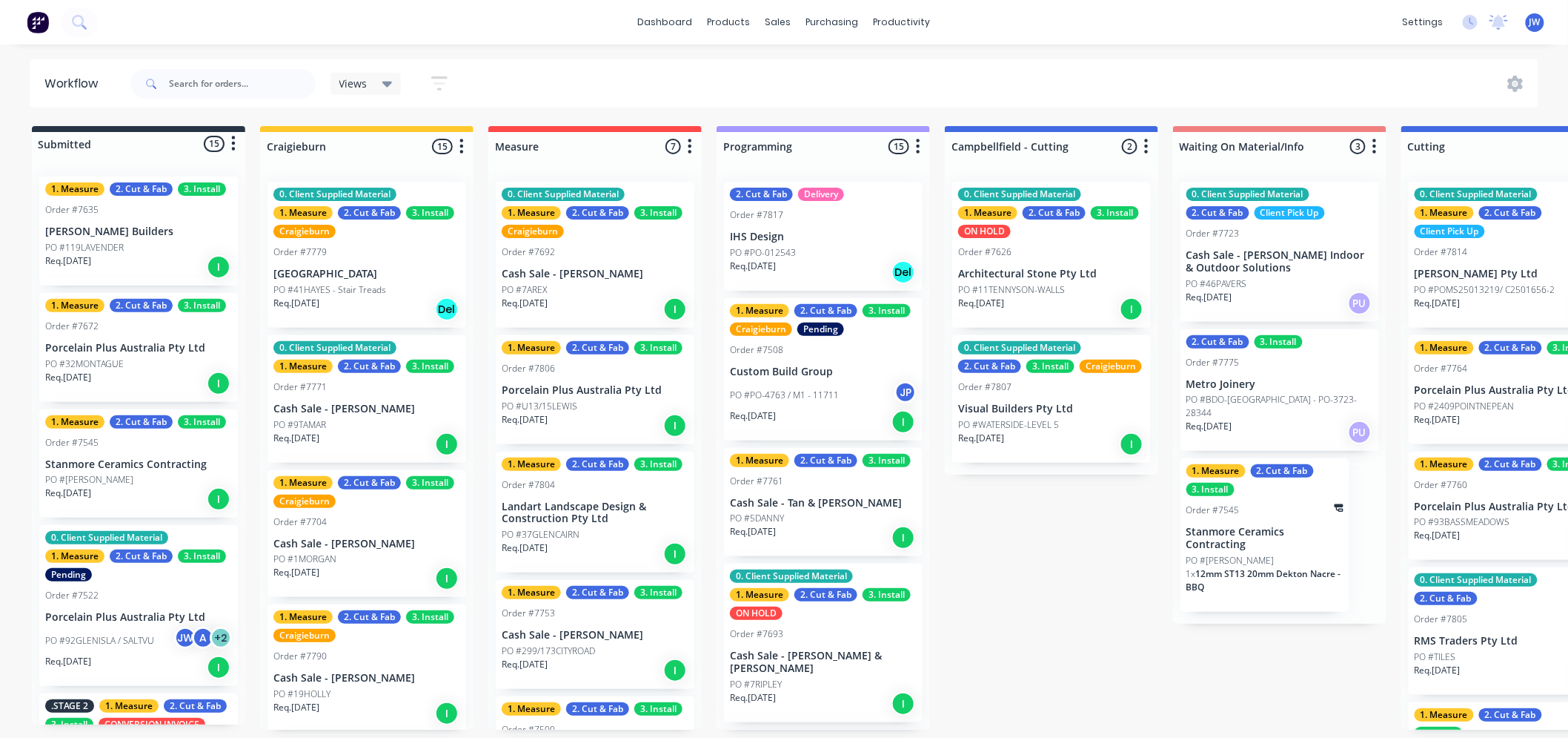
click at [1040, 621] on div "Submitted 15 Status colour #273444 hex #273444 Save Cancel Summaries Total orde…" at bounding box center [1547, 427] width 3117 height 604
click at [1042, 576] on div "Submitted 15 Status colour #273444 hex #273444 Save Cancel Summaries Total orde…" at bounding box center [1547, 427] width 3117 height 604
click at [1098, 576] on div "Submitted 15 Status colour #273444 hex #273444 Save Cancel Summaries Total orde…" at bounding box center [1547, 427] width 3117 height 604
click at [1040, 599] on div "Submitted 15 Status colour #273444 hex #273444 Save Cancel Summaries Total orde…" at bounding box center [1547, 427] width 3117 height 604
